Goal: Use online tool/utility: Use online tool/utility

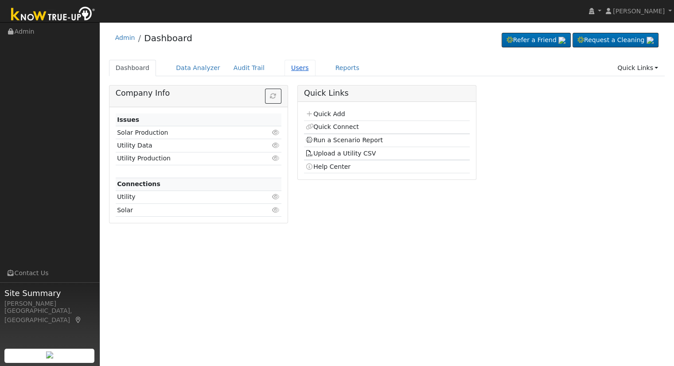
click at [284, 66] on link "Users" at bounding box center [299, 68] width 31 height 16
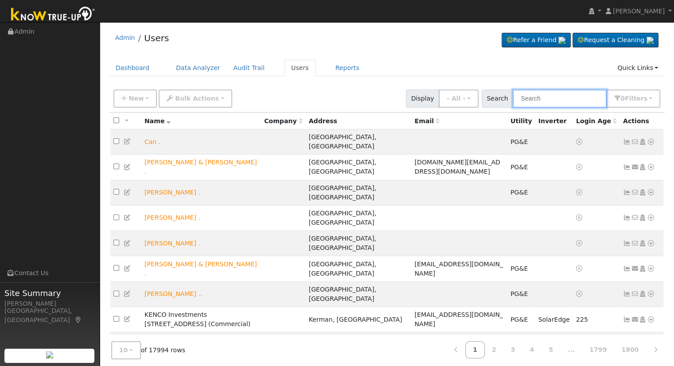
click at [542, 100] on input "text" at bounding box center [560, 98] width 94 height 18
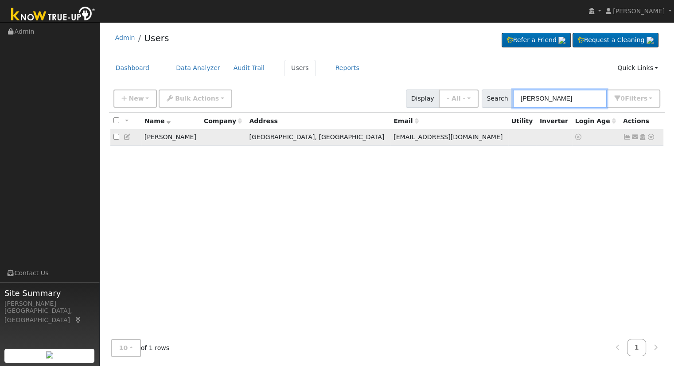
type input "[PERSON_NAME]"
click at [649, 138] on icon at bounding box center [651, 137] width 8 height 6
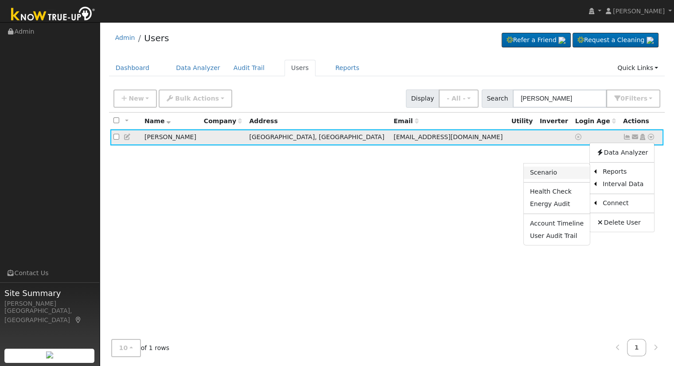
click at [558, 175] on link "Scenario" at bounding box center [557, 173] width 66 height 12
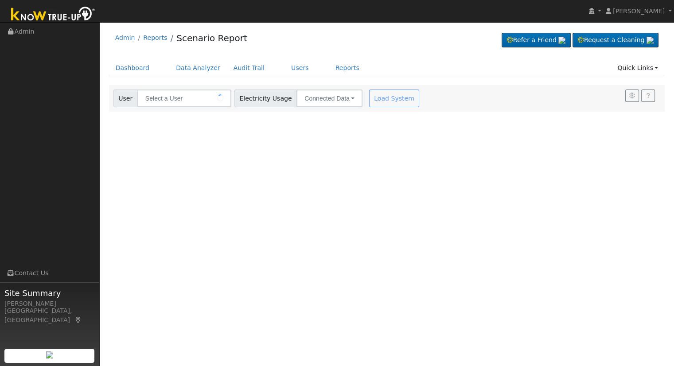
type input "[PERSON_NAME]"
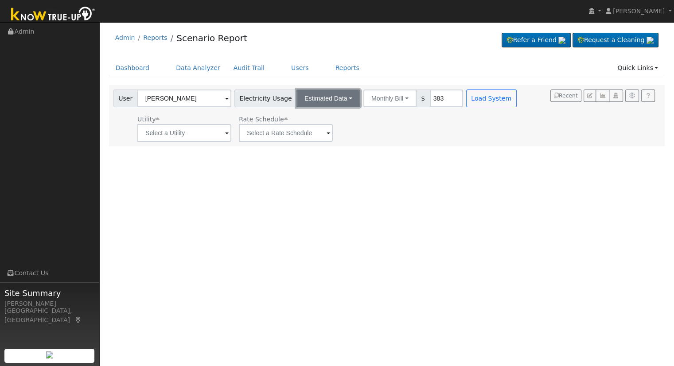
click at [336, 89] on button "Estimated Data" at bounding box center [328, 98] width 64 height 18
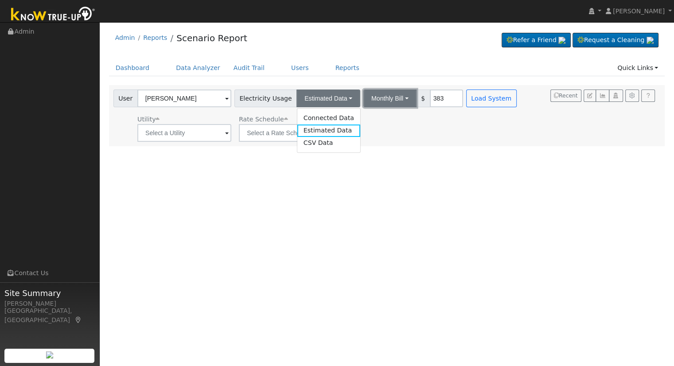
click at [397, 99] on button "Monthly Bill" at bounding box center [389, 98] width 53 height 18
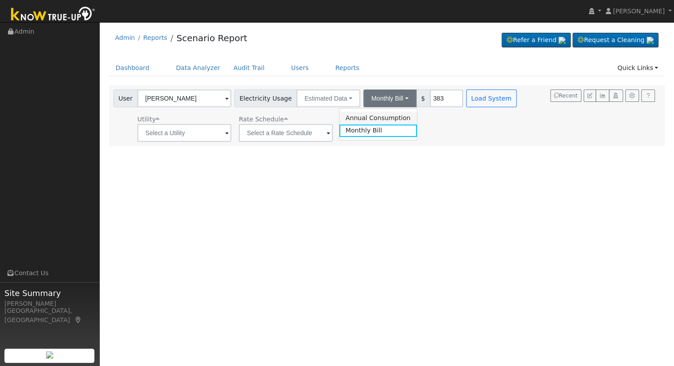
click at [379, 115] on link "Annual Consumption" at bounding box center [378, 118] width 78 height 12
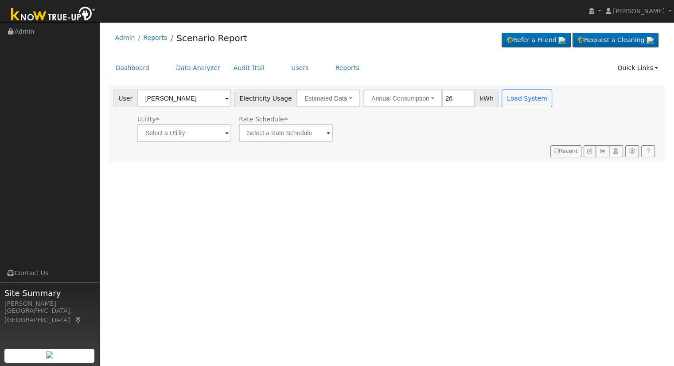
type input "2"
type input "16000"
click at [524, 98] on button "Load System" at bounding box center [527, 98] width 51 height 18
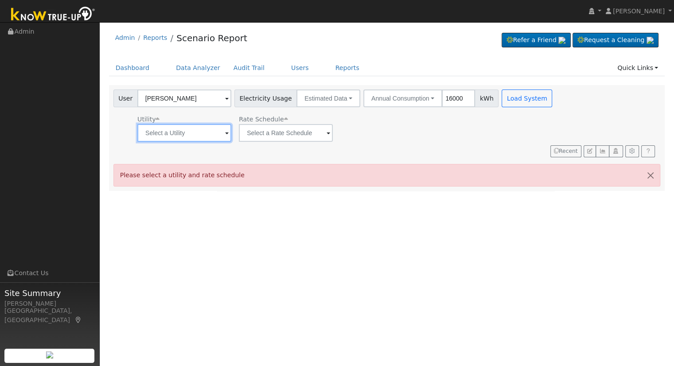
click at [222, 130] on input "text" at bounding box center [184, 133] width 94 height 18
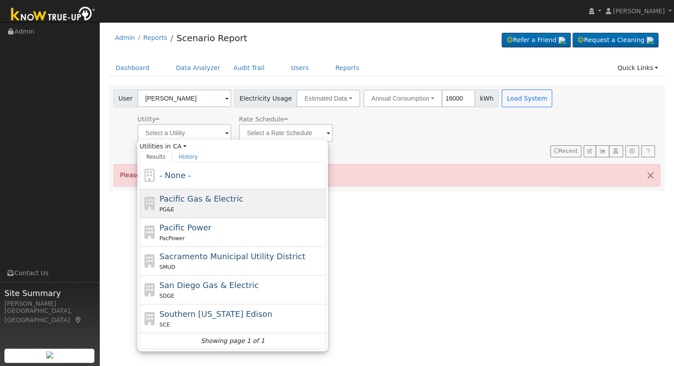
click at [222, 206] on div "PG&E" at bounding box center [241, 209] width 164 height 9
type input "Pacific Gas & Electric"
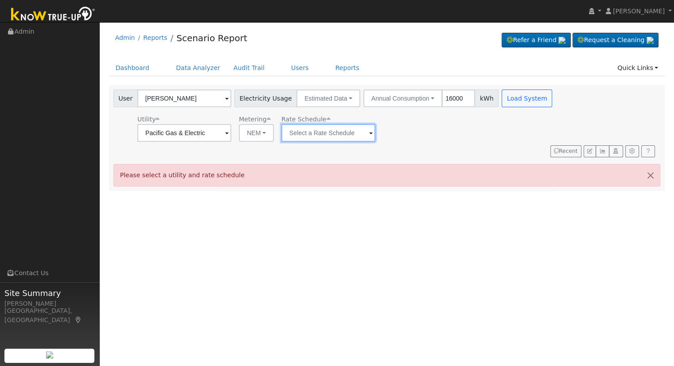
click at [321, 132] on input "text" at bounding box center [328, 133] width 94 height 18
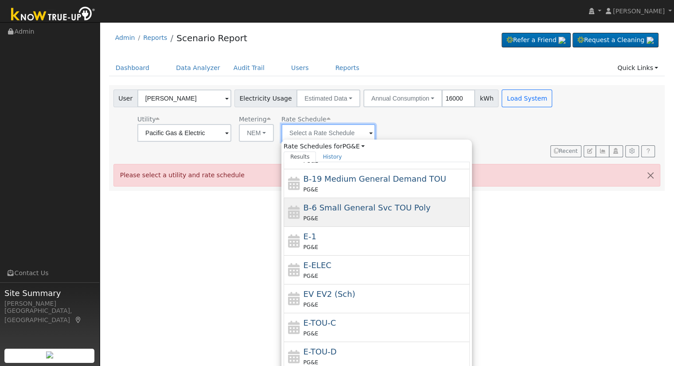
scroll to position [109, 0]
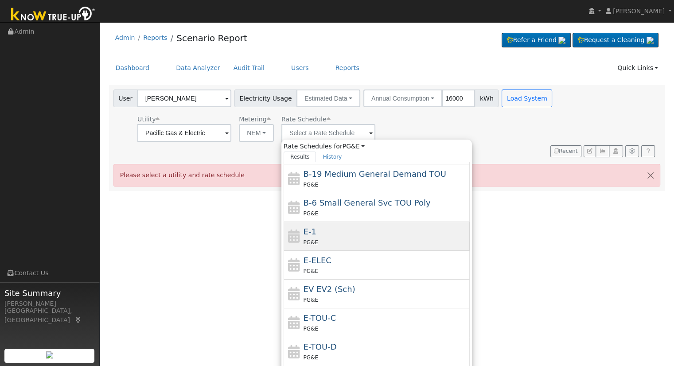
click at [333, 235] on div "E-1 PG&E" at bounding box center [385, 236] width 164 height 21
type input "E-1"
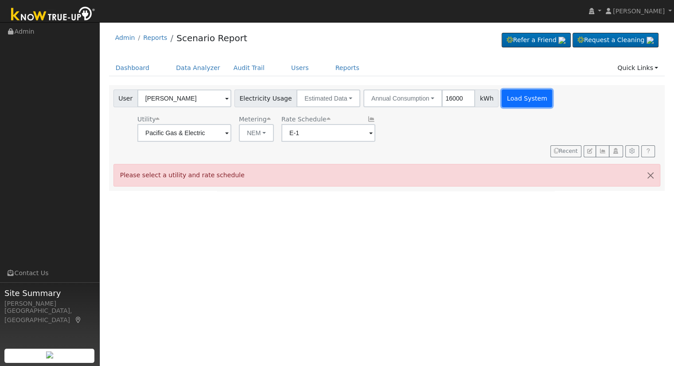
click at [507, 105] on button "Load System" at bounding box center [527, 98] width 51 height 18
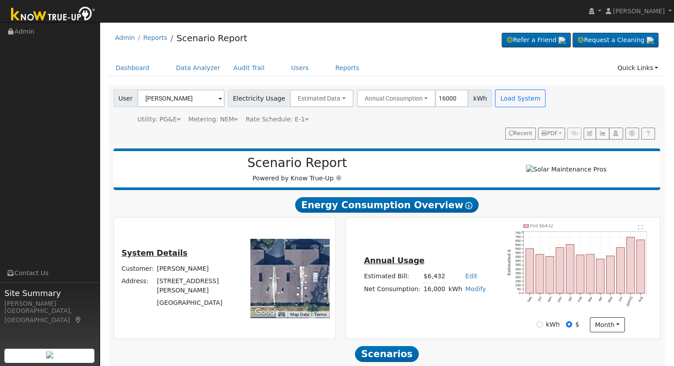
scroll to position [85, 0]
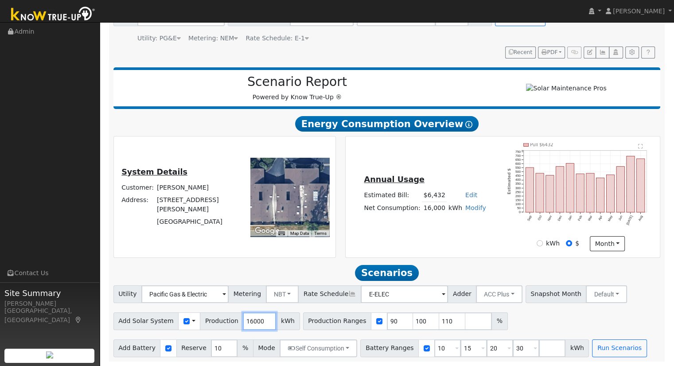
click at [243, 322] on input "16000" at bounding box center [259, 321] width 33 height 18
type input "23295"
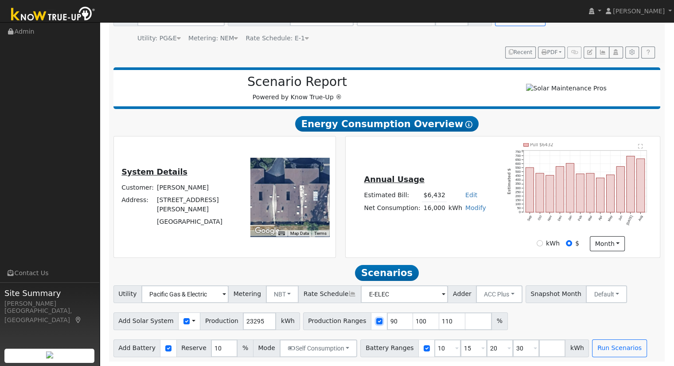
click at [376, 322] on input "checkbox" at bounding box center [379, 321] width 6 height 6
checkbox input "false"
click at [460, 352] on input "15" at bounding box center [473, 348] width 27 height 18
click at [434, 350] on input "10" at bounding box center [447, 348] width 27 height 18
type input "15"
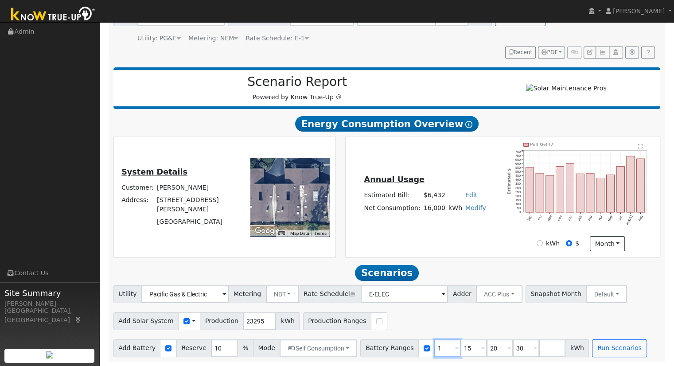
type input "20"
type input "30"
type input "20"
type input "30"
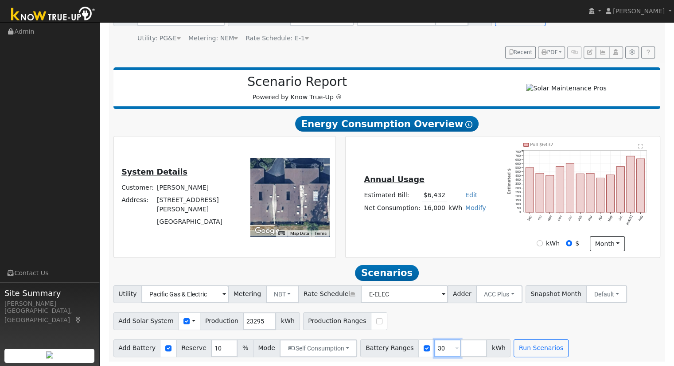
type input "3"
type input "27"
click at [243, 323] on input "23295" at bounding box center [259, 321] width 33 height 18
type input "23303"
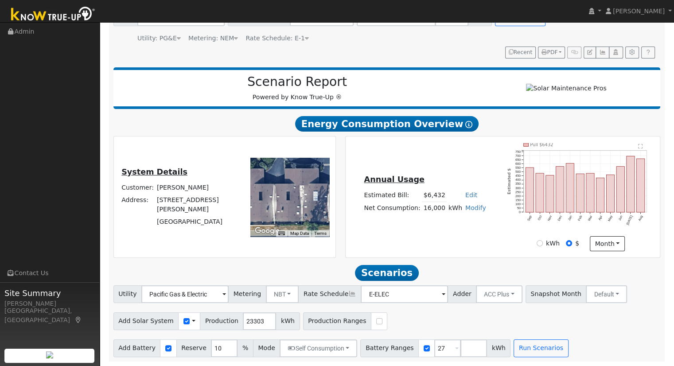
click at [401, 327] on div "Add Solar System Use CSV Data Production 23303 kWh Production Ranges" at bounding box center [387, 319] width 550 height 21
click at [515, 357] on div "Scenario Report Powered by Know True-Up ® Energy Consumption Overview Show Help…" at bounding box center [387, 212] width 556 height 299
click at [515, 353] on button "Run Scenarios" at bounding box center [540, 348] width 54 height 18
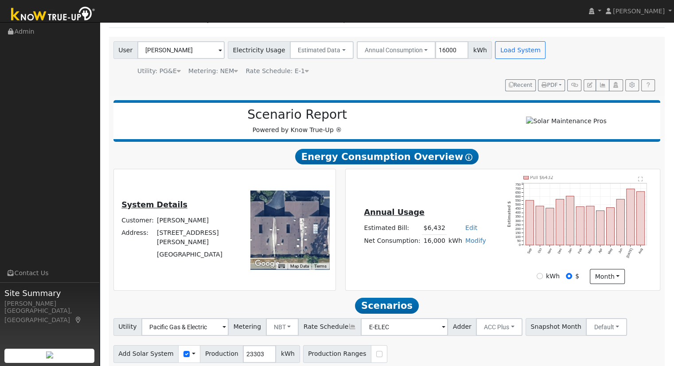
scroll to position [0, 0]
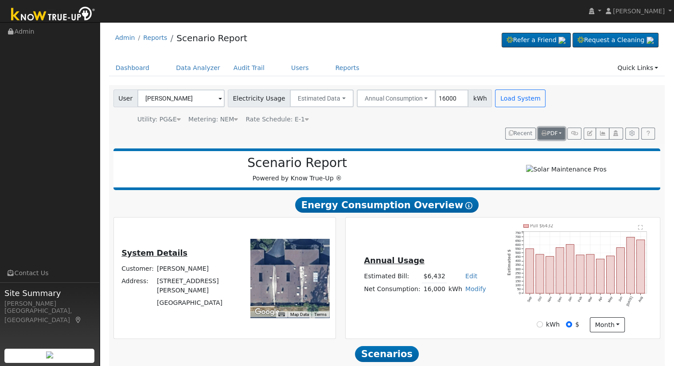
click at [550, 134] on span "PDF" at bounding box center [549, 133] width 16 height 6
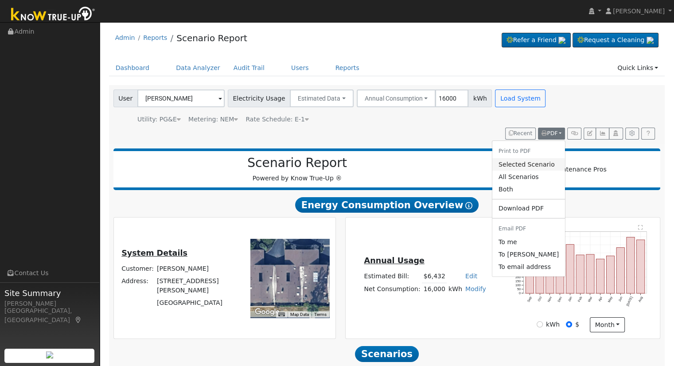
click at [538, 164] on link "Selected Scenario" at bounding box center [528, 164] width 73 height 12
